Goal: Find specific page/section: Find specific page/section

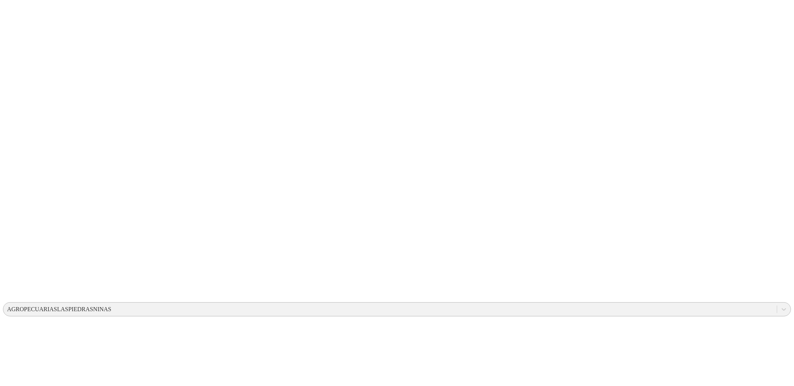
click at [111, 306] on div "AGROPECUARIASLASPIEDRASNINAS" at bounding box center [59, 309] width 104 height 7
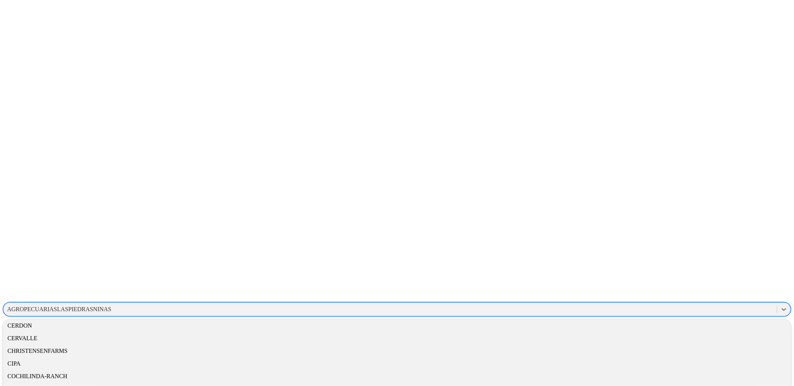
scroll to position [357, 1]
click at [690, 330] on div "CERVALLE" at bounding box center [397, 336] width 788 height 13
